Goal: Feedback & Contribution: Submit feedback/report problem

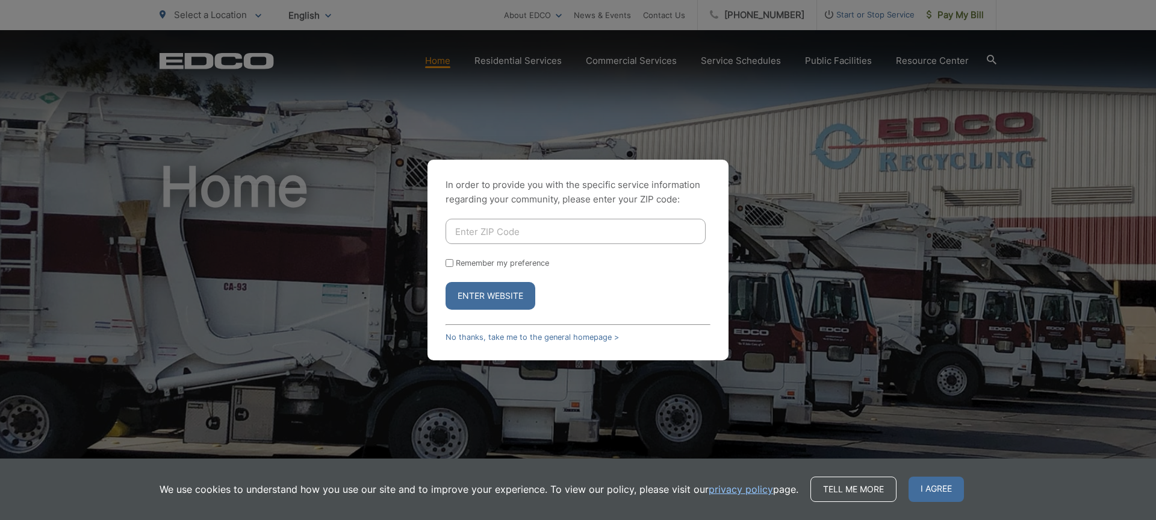
click at [487, 235] on input "Enter ZIP Code" at bounding box center [576, 231] width 260 height 25
type input "91941"
click at [444, 272] on div "In order to provide you with the specific service information regarding your co…" at bounding box center [578, 260] width 301 height 201
click at [448, 263] on input "Remember my preference" at bounding box center [450, 263] width 8 height 8
checkbox input "true"
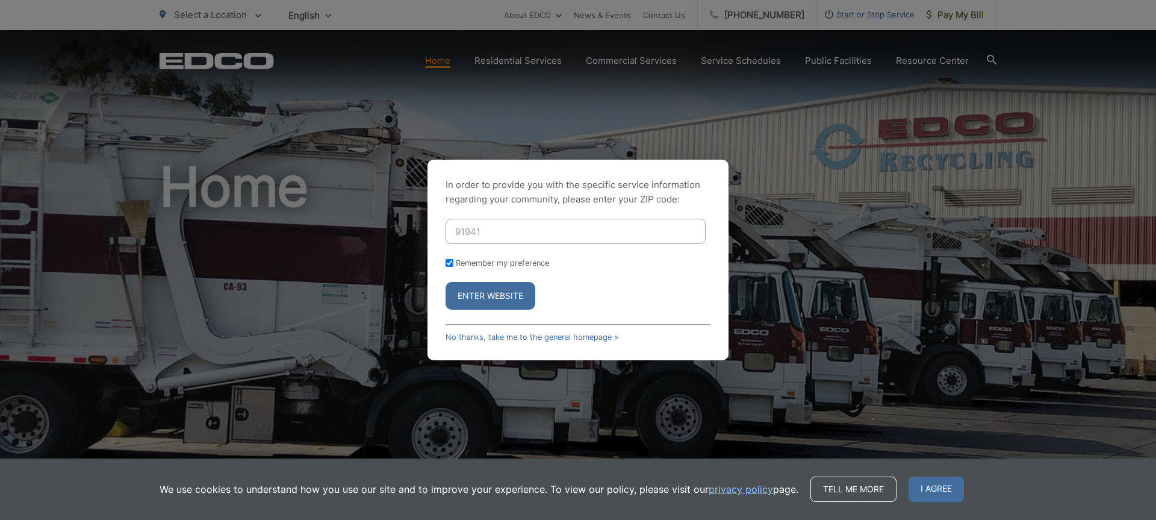
checkbox input "true"
click at [471, 290] on button "Enter Website" at bounding box center [491, 296] width 90 height 28
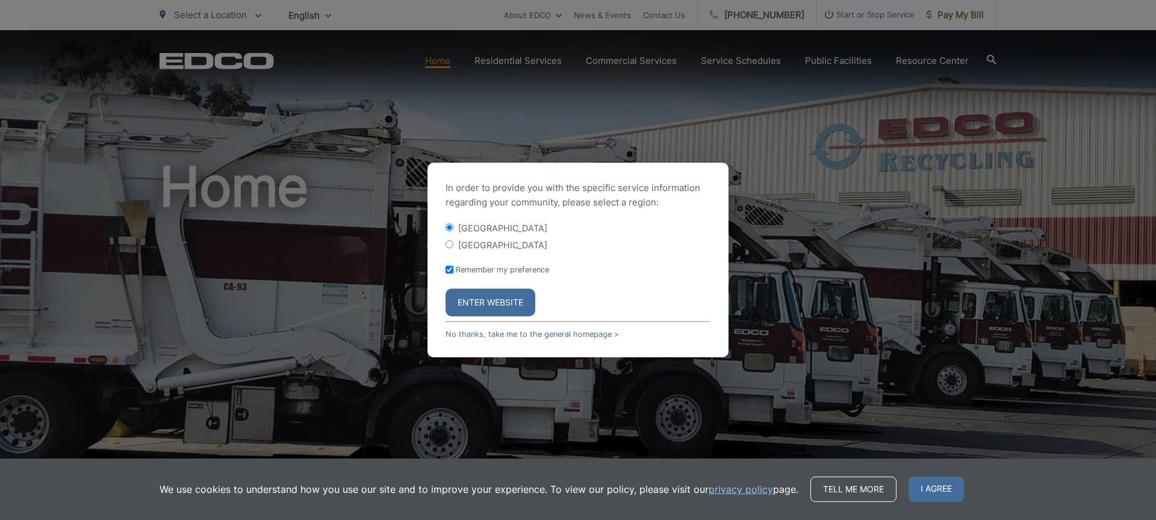
click at [469, 243] on label "[GEOGRAPHIC_DATA]" at bounding box center [502, 245] width 89 height 10
click at [454, 243] on input "[GEOGRAPHIC_DATA]" at bounding box center [450, 244] width 8 height 8
radio input "true"
click at [476, 302] on button "Enter Website" at bounding box center [491, 302] width 90 height 28
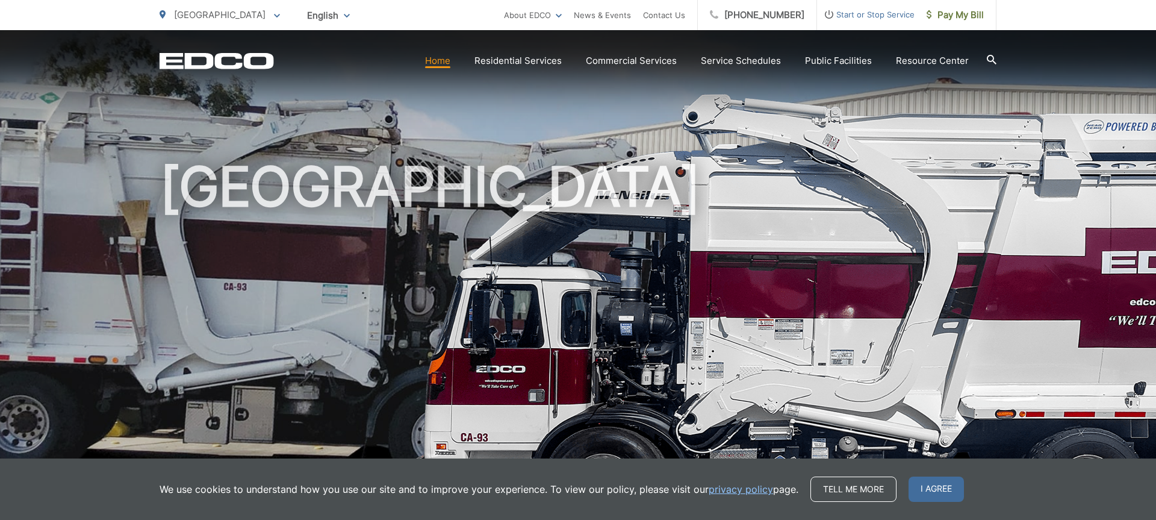
click at [441, 66] on link "Home" at bounding box center [437, 61] width 25 height 14
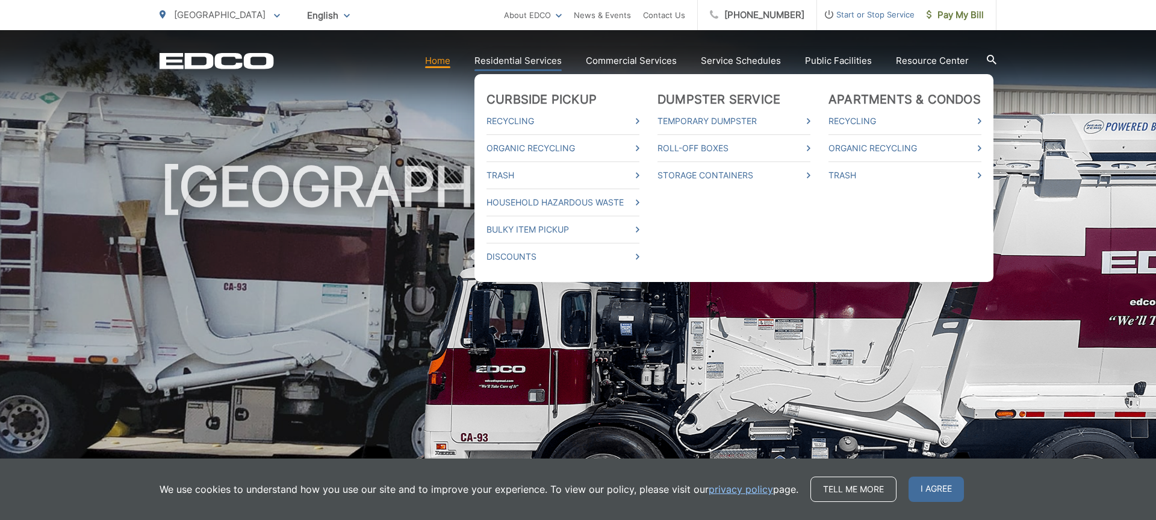
click at [910, 167] on li "Trash" at bounding box center [905, 171] width 153 height 21
click at [858, 172] on link "Trash" at bounding box center [905, 175] width 153 height 14
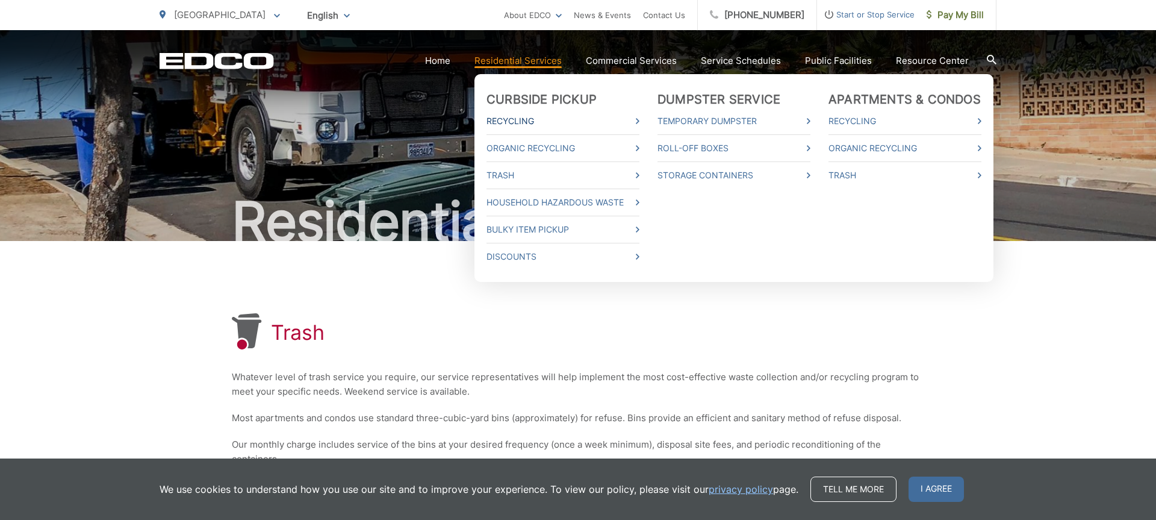
click at [528, 120] on link "Recycling" at bounding box center [563, 121] width 153 height 14
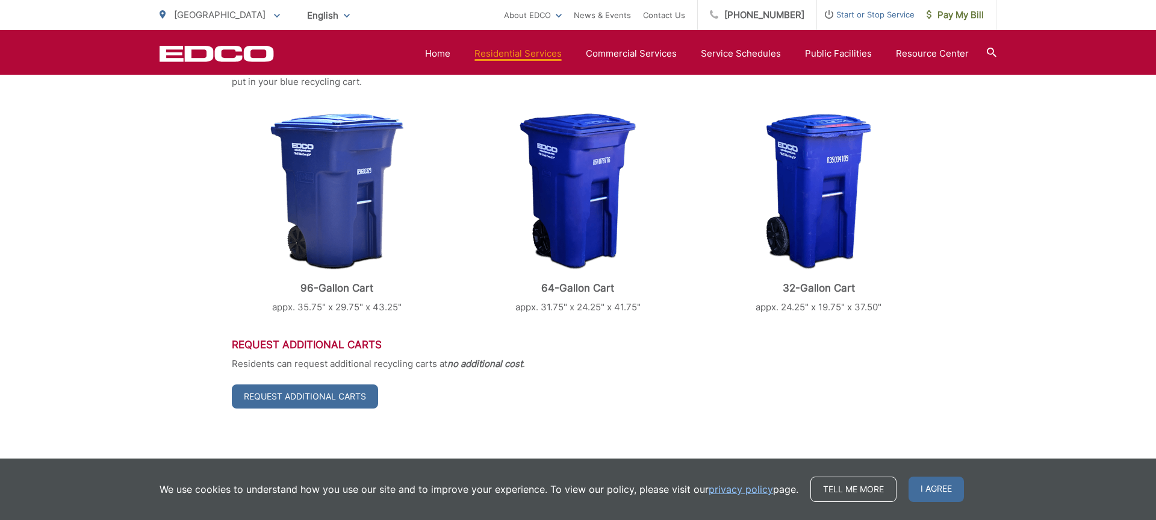
scroll to position [492, 0]
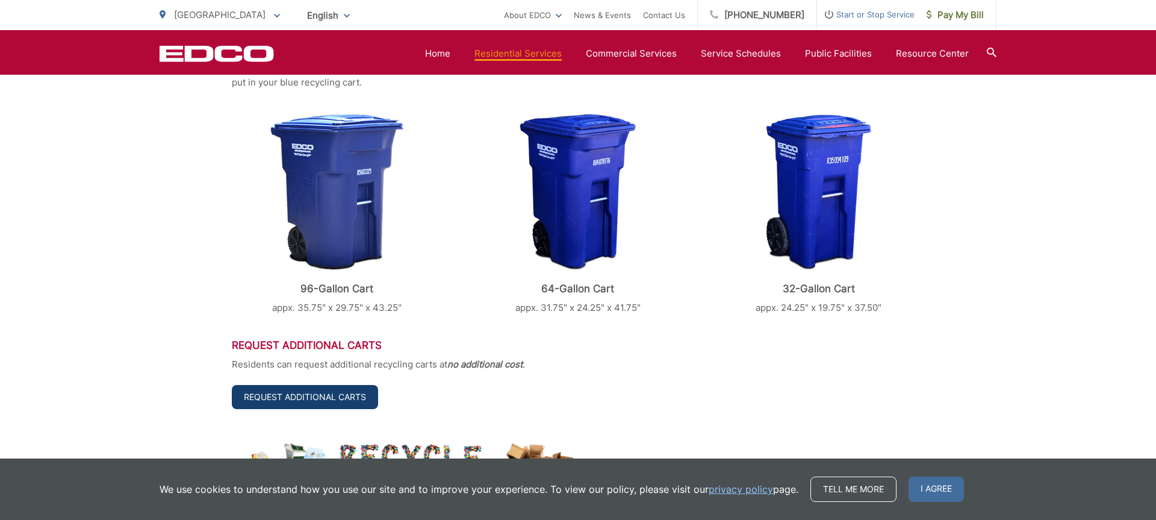
click at [275, 397] on link "Request Additional Carts" at bounding box center [305, 397] width 146 height 24
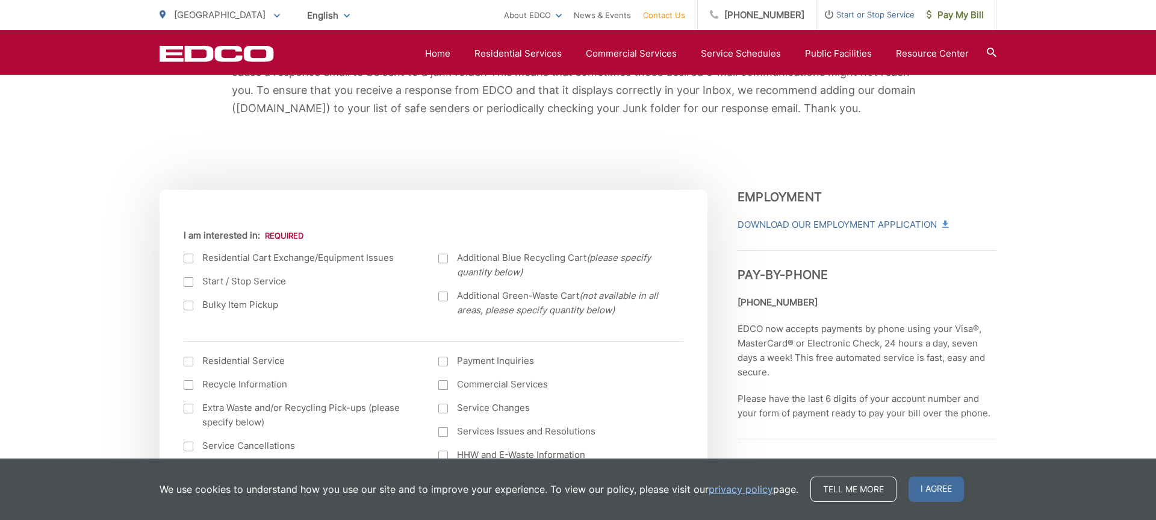
scroll to position [317, 0]
click at [189, 257] on div at bounding box center [189, 258] width 10 height 10
click at [0, 0] on input "I am interested in:" at bounding box center [0, 0] width 0 height 0
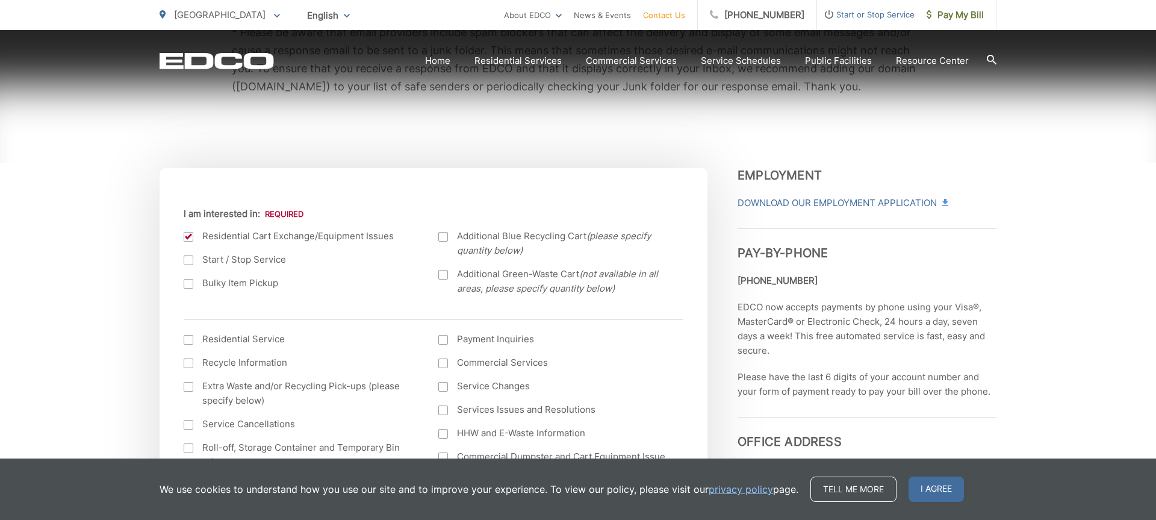
scroll to position [410, 0]
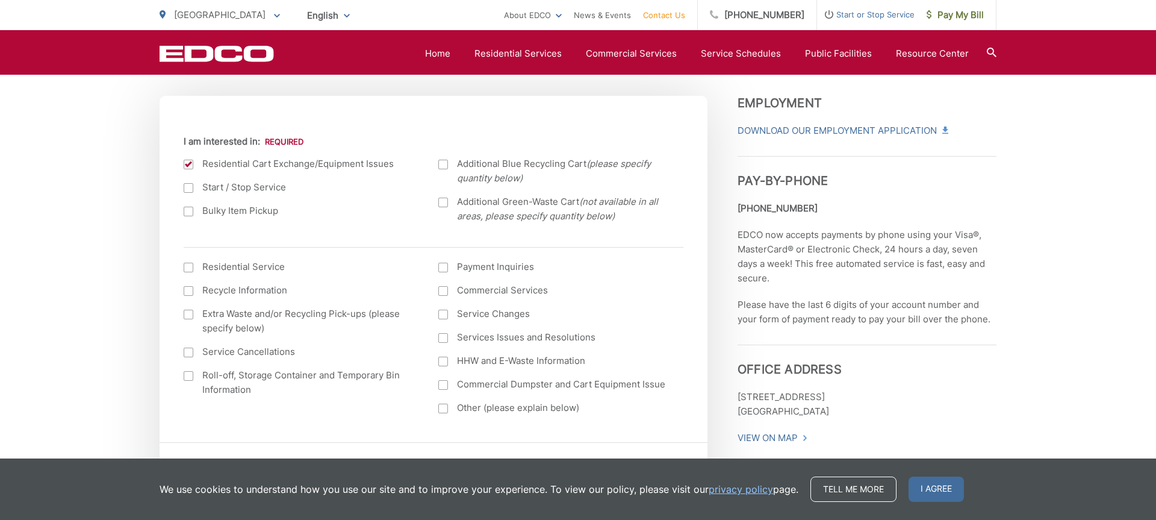
click at [251, 13] on p "[GEOGRAPHIC_DATA]" at bounding box center [220, 15] width 120 height 14
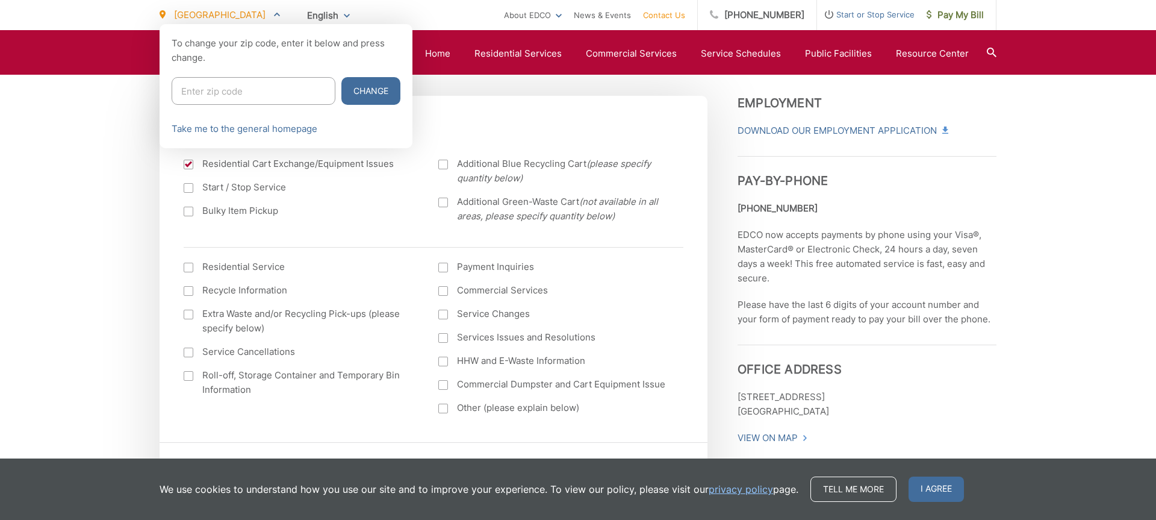
click at [322, 14] on div "English English Spanish Korean Arabic" at bounding box center [328, 15] width 61 height 21
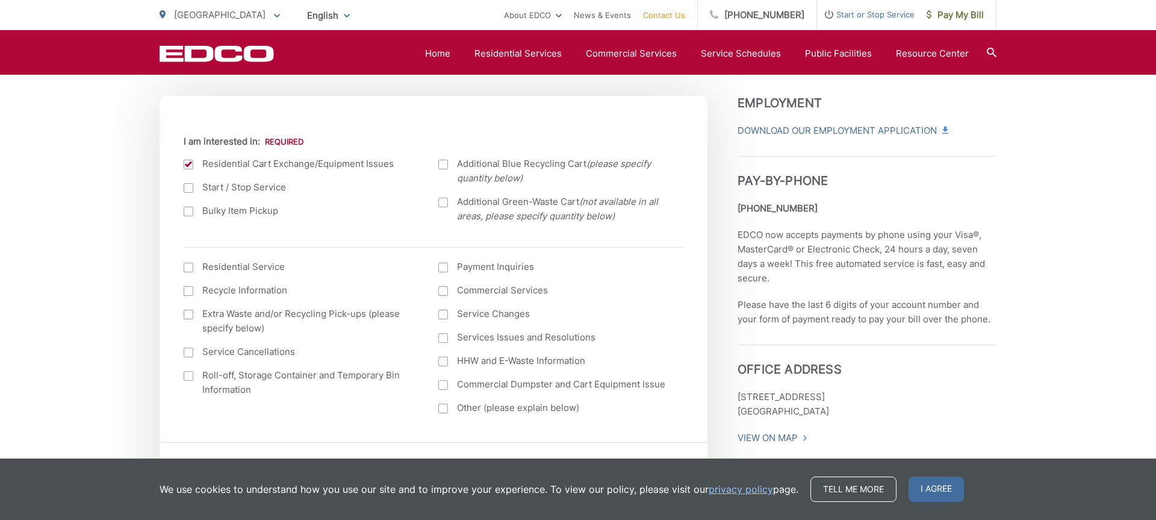
click at [376, 17] on ul "[GEOGRAPHIC_DATA] To change your zip code, enter it below and press change. Cha…" at bounding box center [332, 15] width 345 height 30
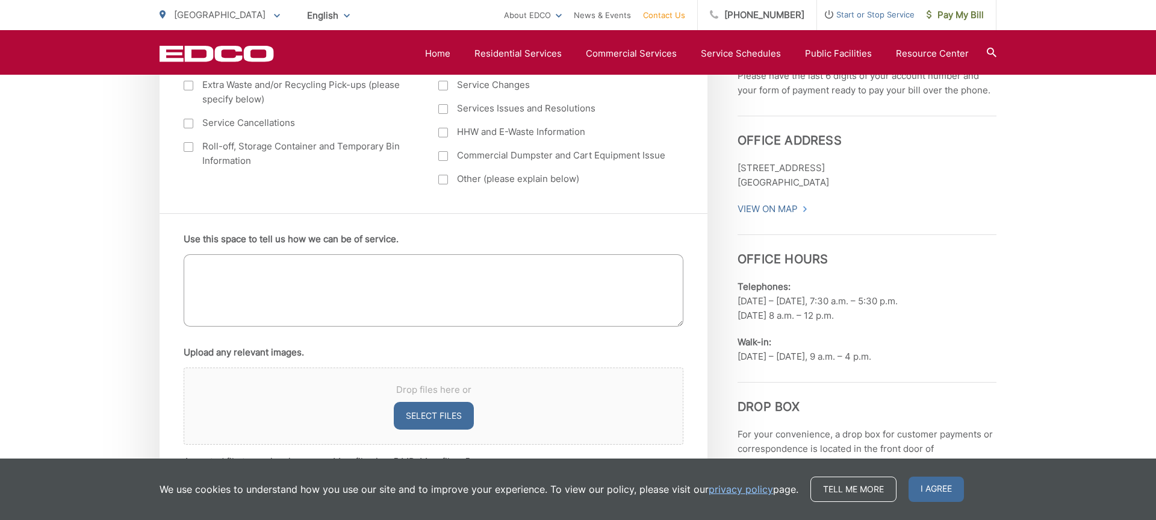
scroll to position [703, 0]
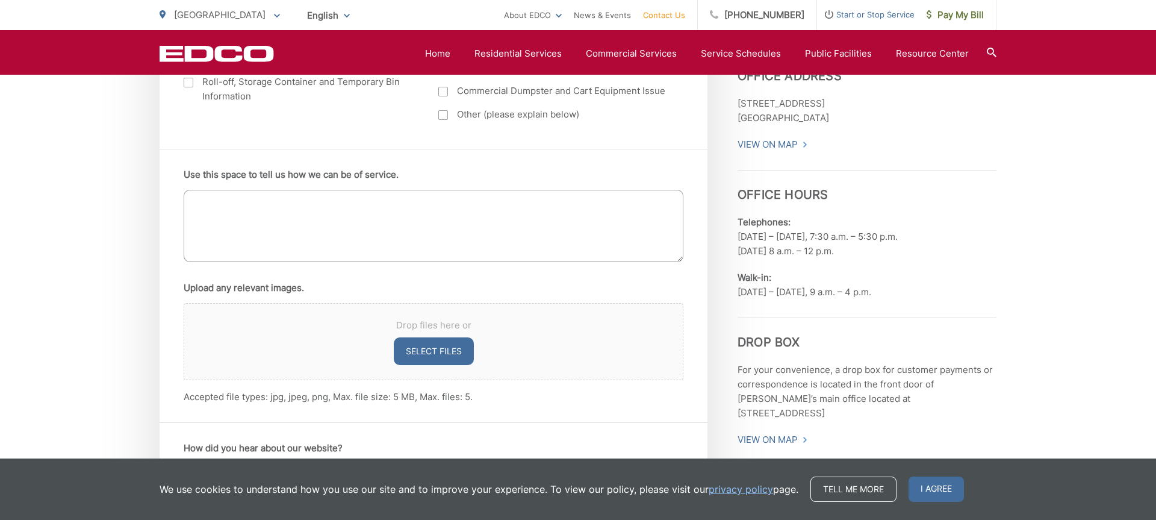
click at [367, 221] on textarea "Use this space to tell us how we can be of service." at bounding box center [434, 226] width 500 height 72
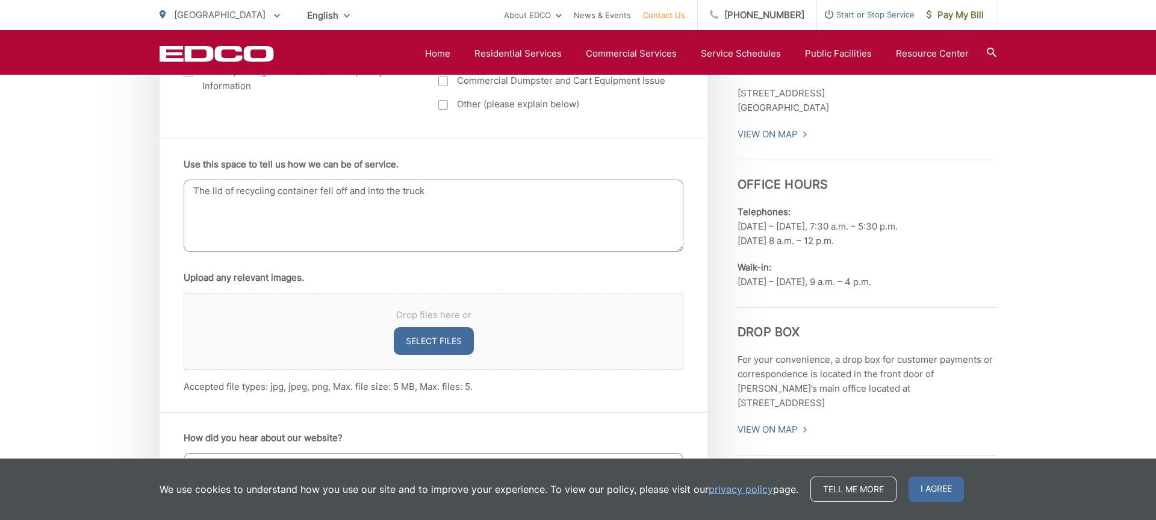
scroll to position [717, 0]
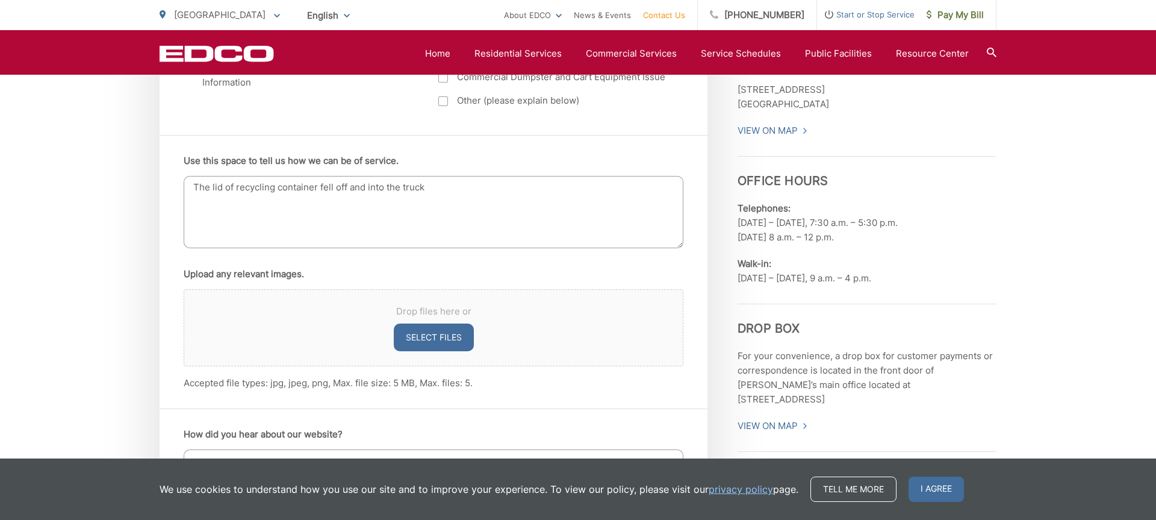
click at [237, 184] on textarea "The lid of recycling container fell off and into the truck" at bounding box center [434, 212] width 500 height 72
click at [457, 187] on textarea "The lid of our recycling container fell off and into the truck" at bounding box center [434, 212] width 500 height 72
drag, startPoint x: 417, startPoint y: 187, endPoint x: 452, endPoint y: 159, distance: 45.0
click at [421, 185] on textarea "The lid of our recycling container fell off and into the truck" at bounding box center [434, 212] width 500 height 72
click at [572, 188] on textarea "The lid of our recycling container fell off and into the recycling truck" at bounding box center [434, 212] width 500 height 72
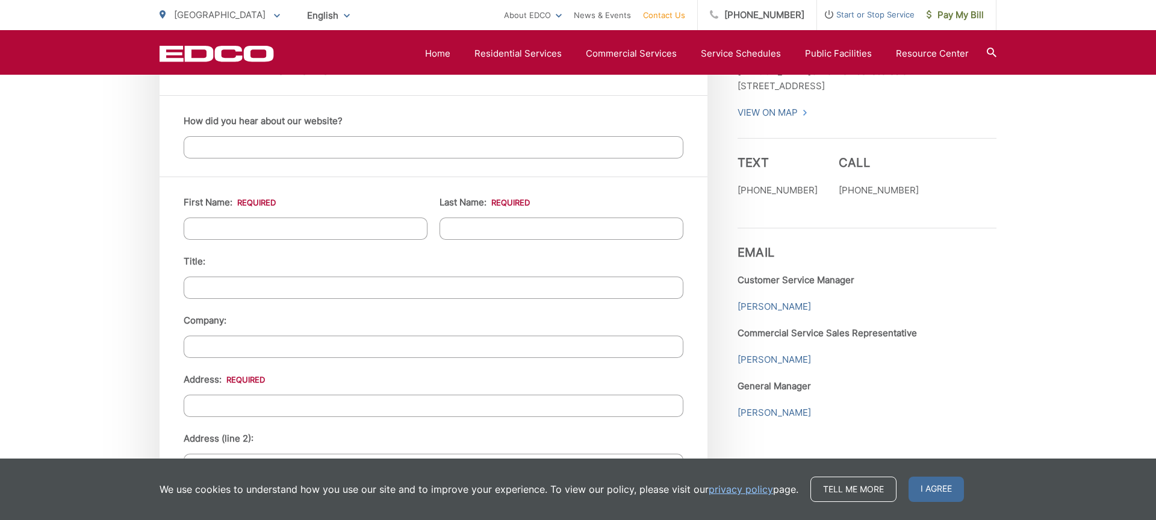
scroll to position [1031, 0]
type textarea "The lid of our recycling container fell off and into the recycling truck. We wo…"
type input "Eric"
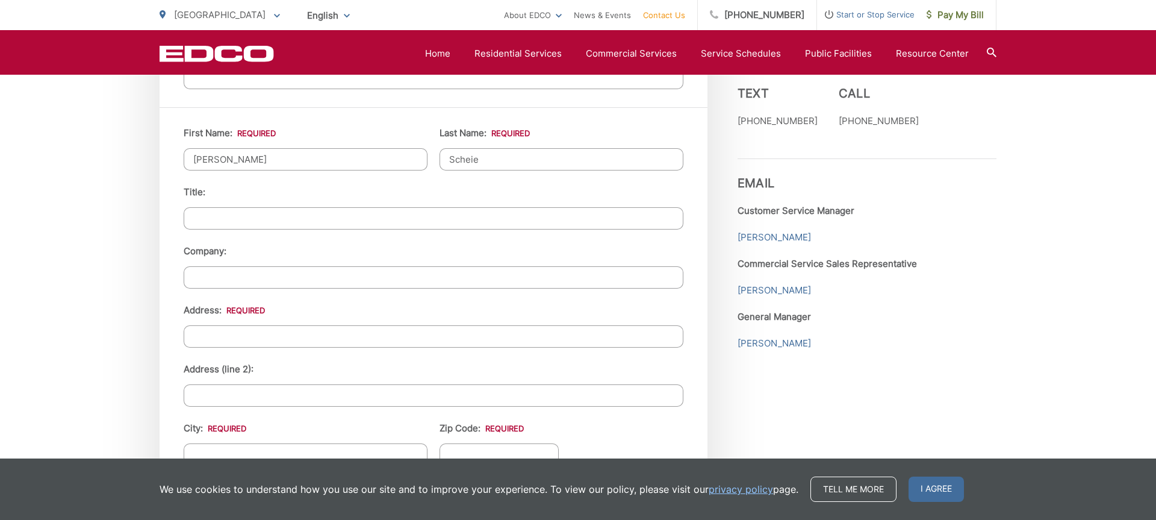
scroll to position [1100, 0]
type input "Scheie"
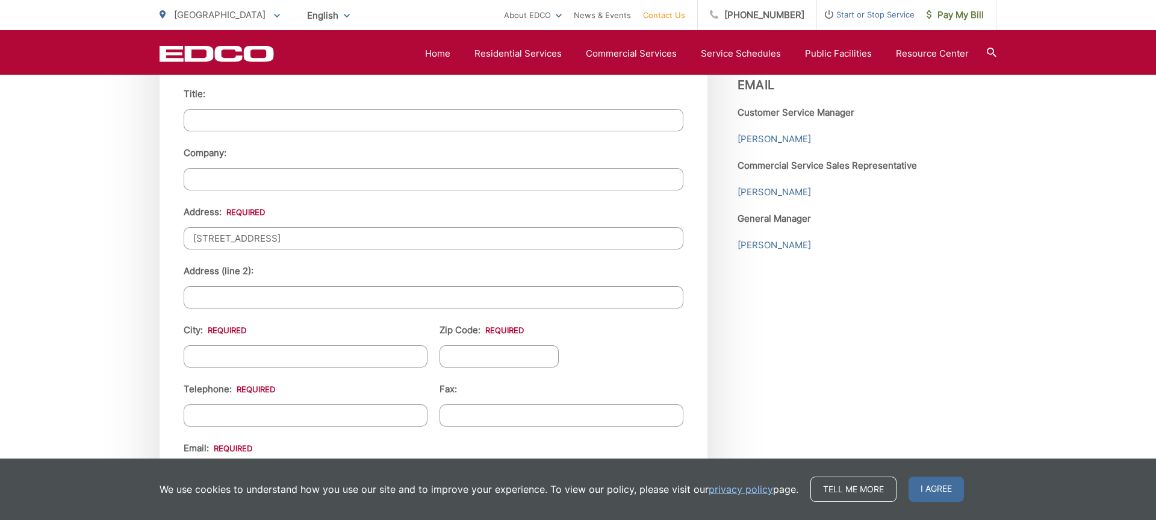
scroll to position [1215, 0]
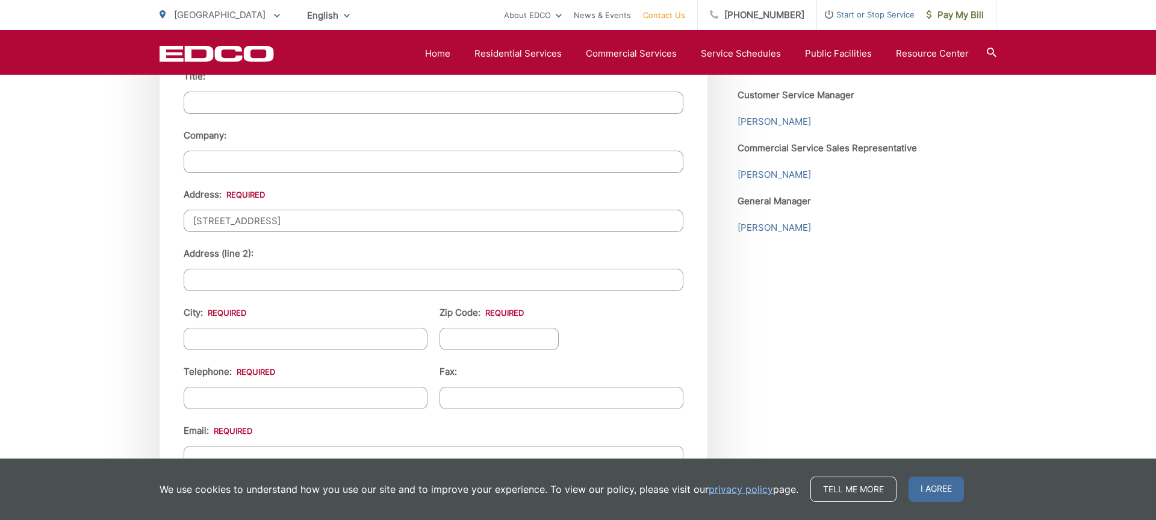
type input "[STREET_ADDRESS]"
type input "La Mesa"
type input "c"
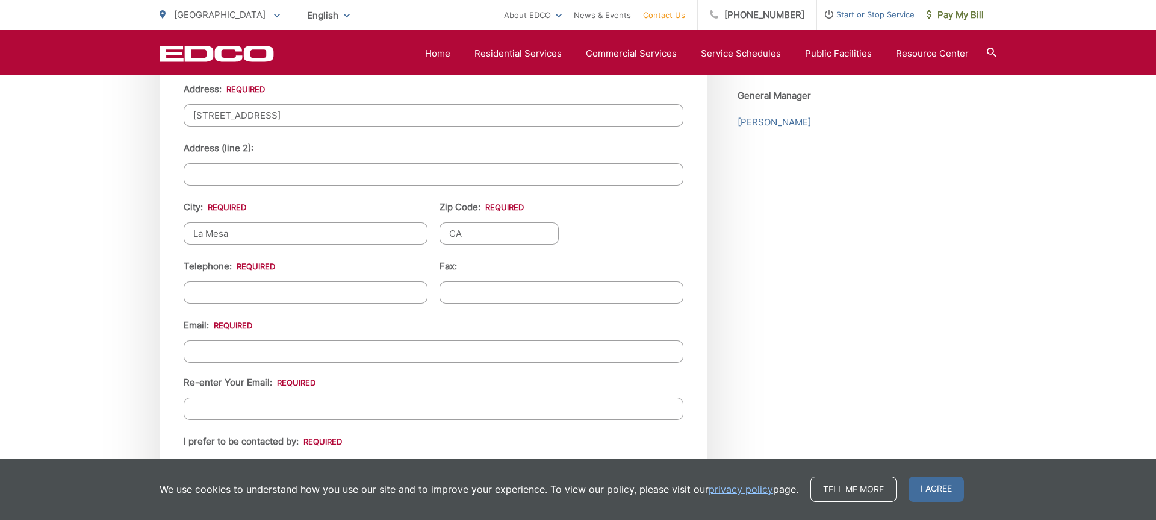
scroll to position [1327, 0]
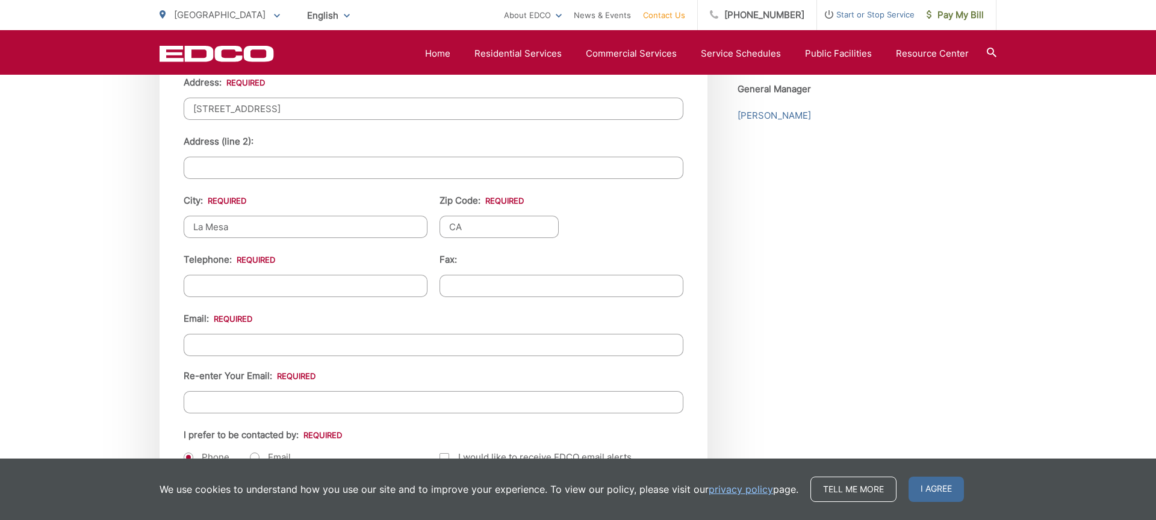
type input "CA"
type input "[PHONE_NUMBER]"
type input "[EMAIL_ADDRESS][DOMAIN_NAME]"
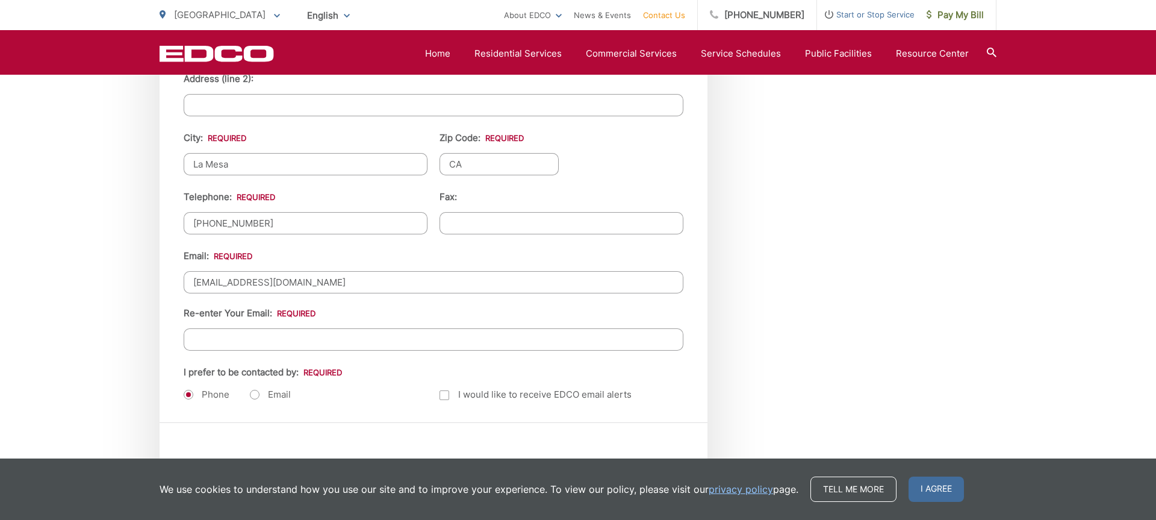
scroll to position [1391, 0]
type input "[EMAIL_ADDRESS][DOMAIN_NAME]"
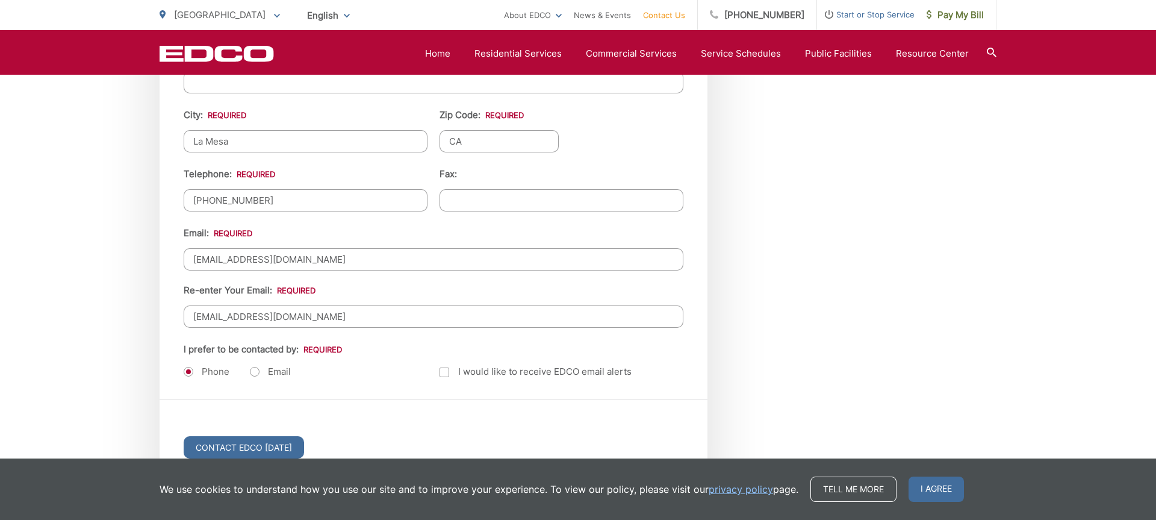
scroll to position [1414, 0]
click at [256, 370] on label "Email" at bounding box center [270, 371] width 41 height 12
radio input "true"
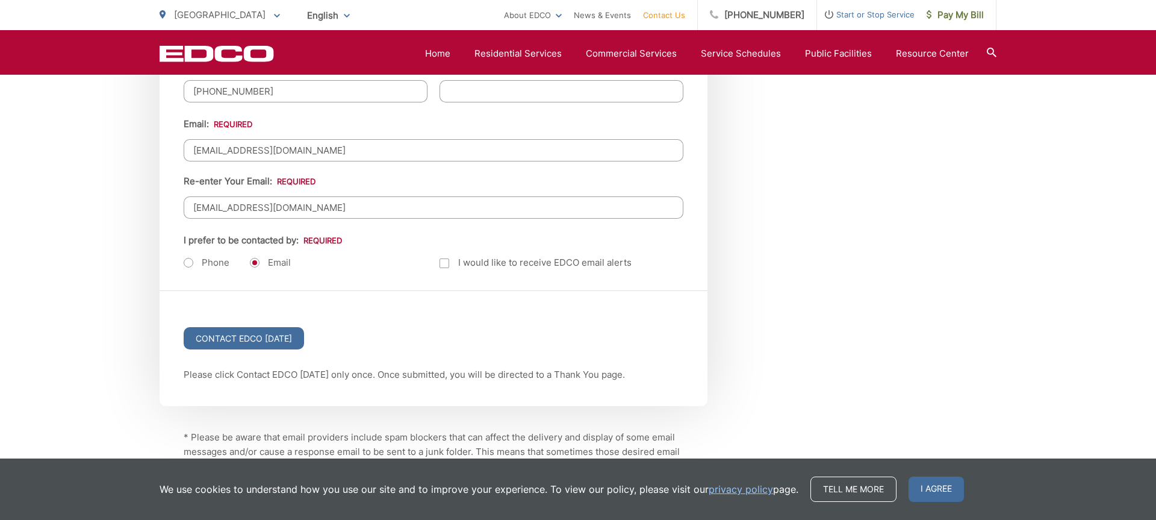
scroll to position [1523, 0]
click at [260, 343] on input "Contact EDCO [DATE]" at bounding box center [244, 337] width 120 height 22
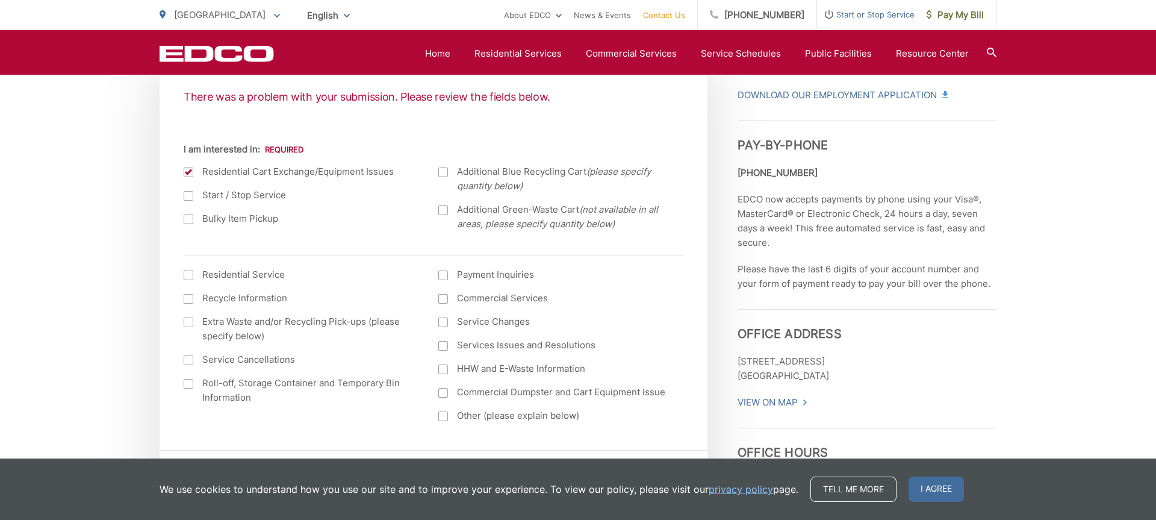
scroll to position [447, 0]
click at [186, 274] on div at bounding box center [189, 274] width 10 height 10
click at [0, 0] on input "I am interested in: (continued)" at bounding box center [0, 0] width 0 height 0
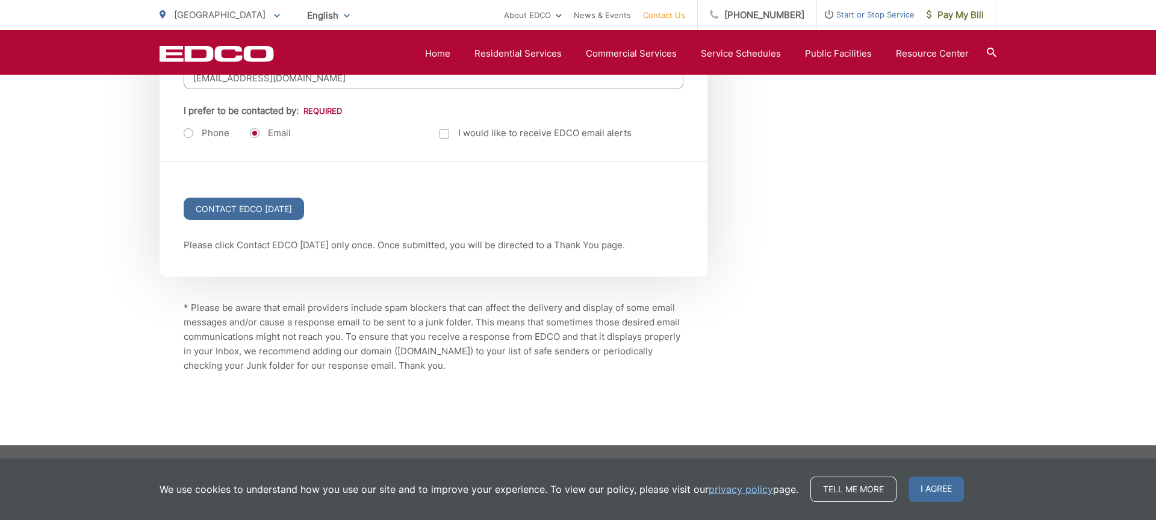
scroll to position [1709, 0]
click at [251, 209] on input "Contact EDCO [DATE]" at bounding box center [244, 209] width 120 height 22
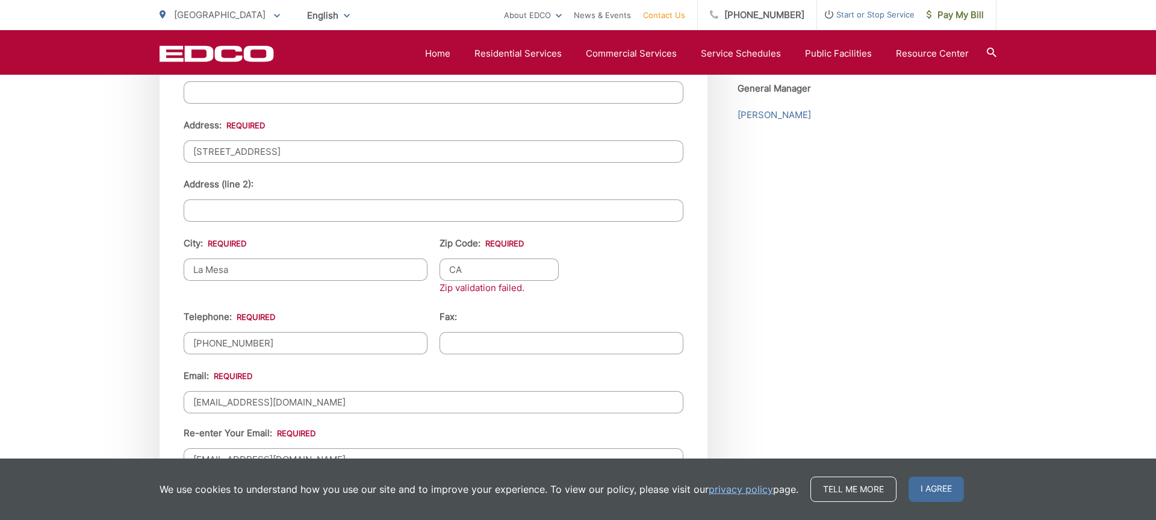
scroll to position [1331, 0]
drag, startPoint x: 491, startPoint y: 265, endPoint x: 419, endPoint y: 264, distance: 72.3
type input "91941"
